Goal: Information Seeking & Learning: Check status

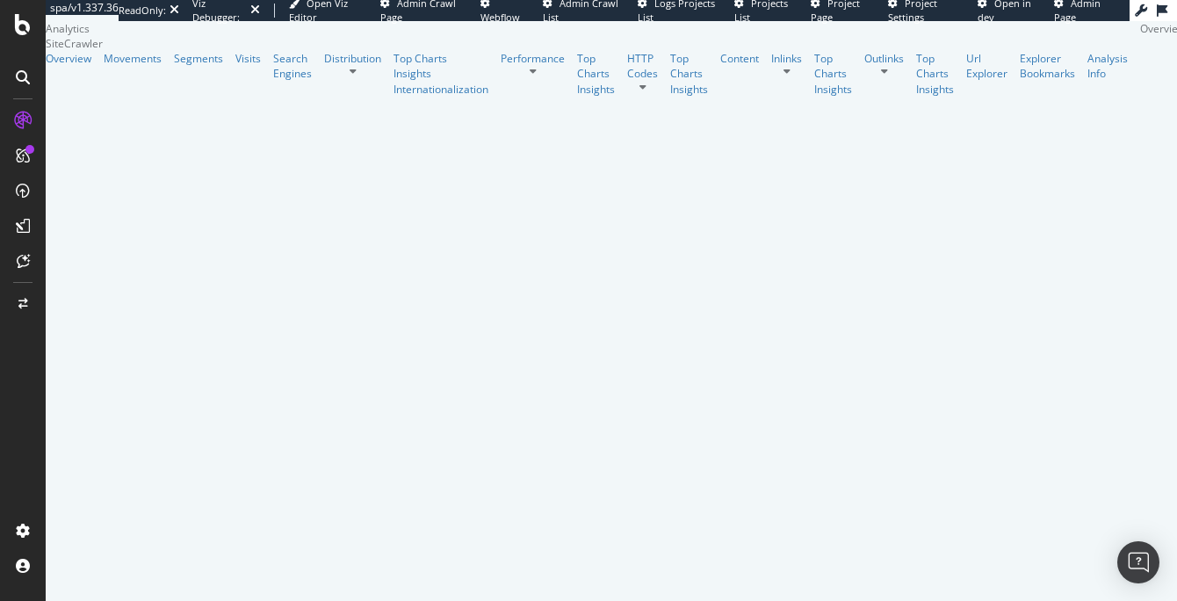
scroll to position [1971, 0]
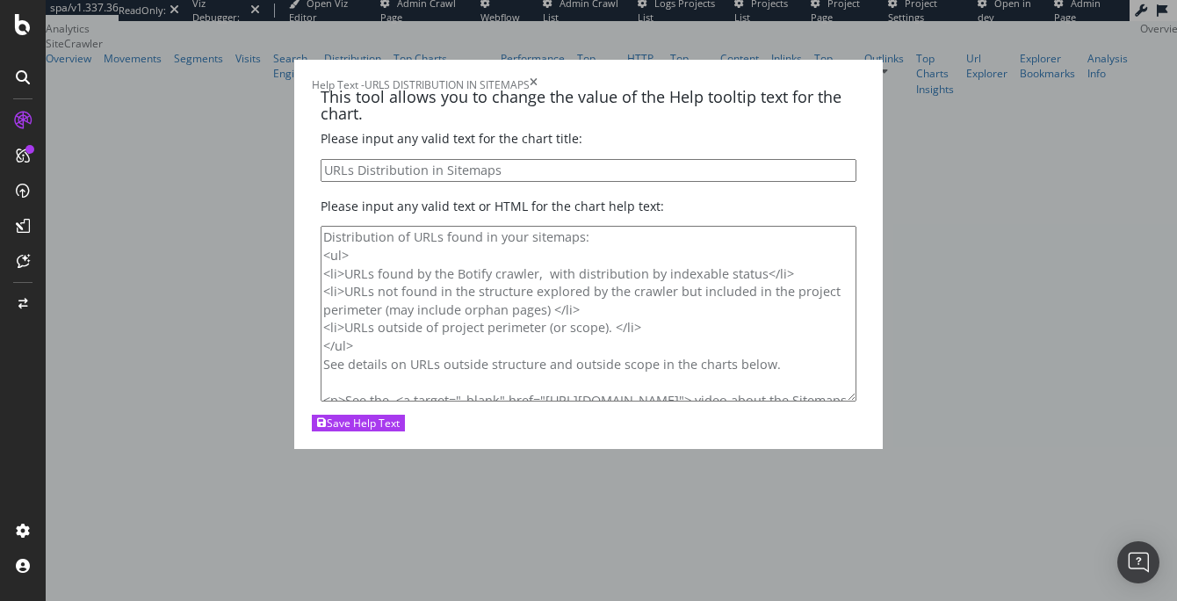
scroll to position [82, 0]
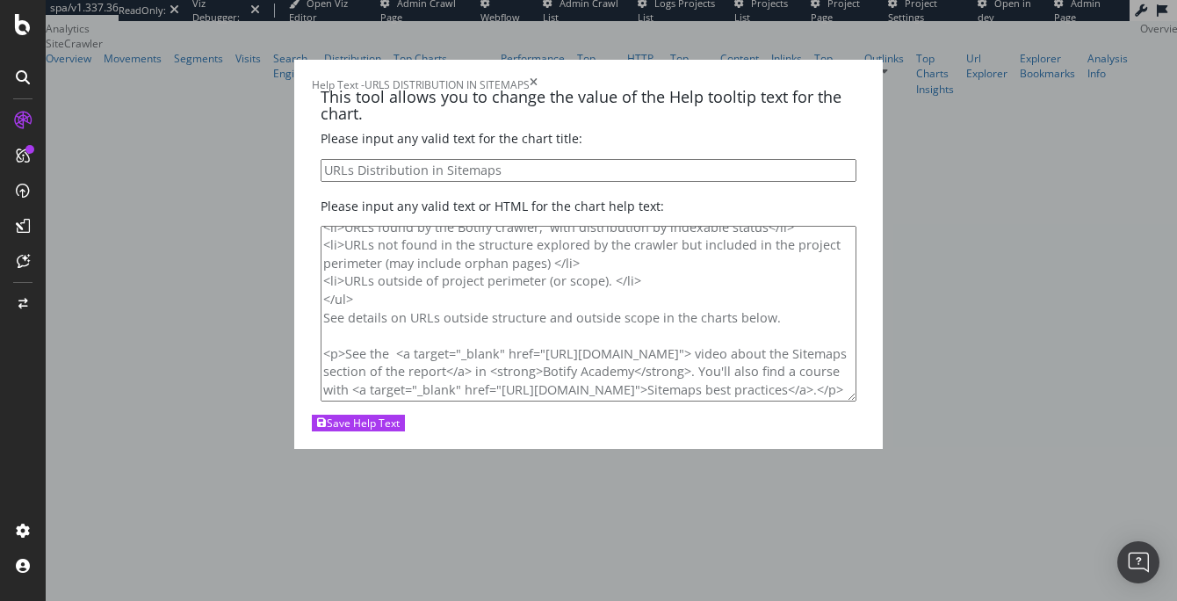
click at [538, 92] on icon "times" at bounding box center [534, 84] width 8 height 15
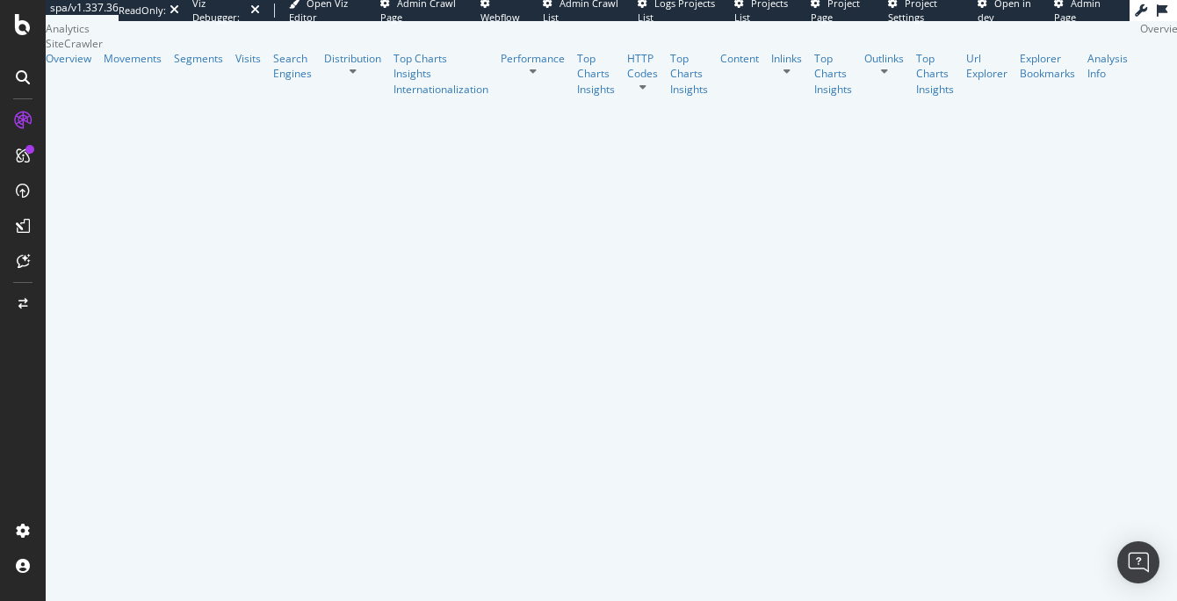
scroll to position [0, 0]
